Goal: Task Accomplishment & Management: Use online tool/utility

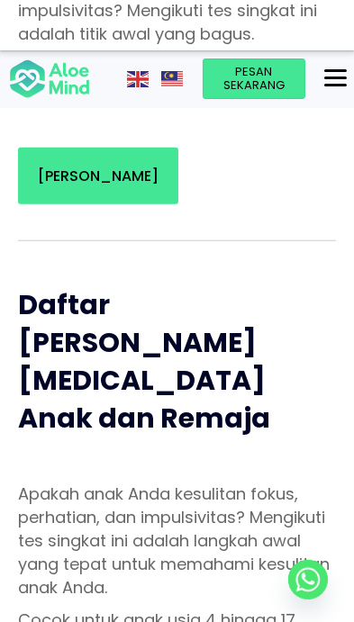
scroll to position [927, 0]
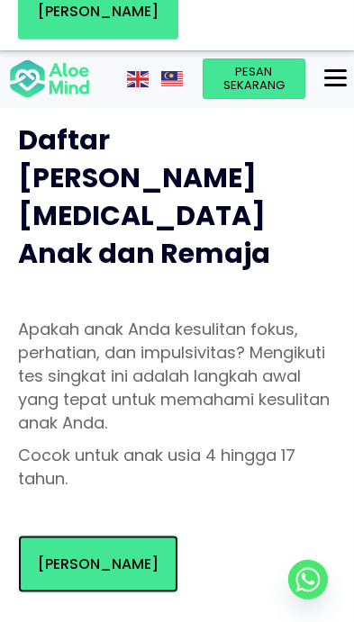
scroll to position [1209, 0]
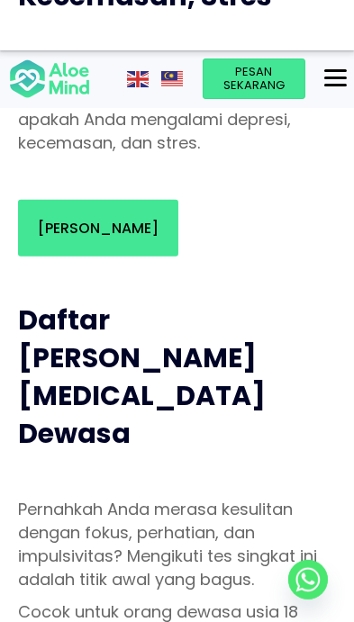
scroll to position [458, 0]
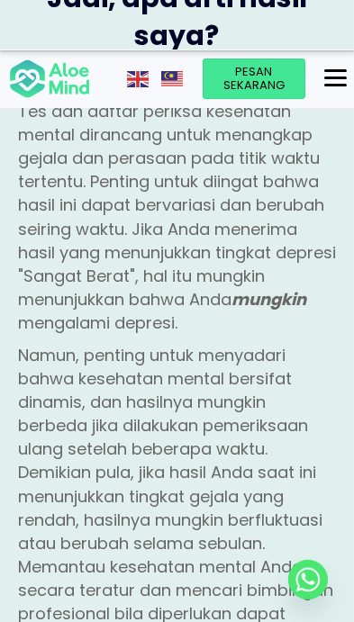
scroll to position [3477, 0]
